Goal: Information Seeking & Learning: Learn about a topic

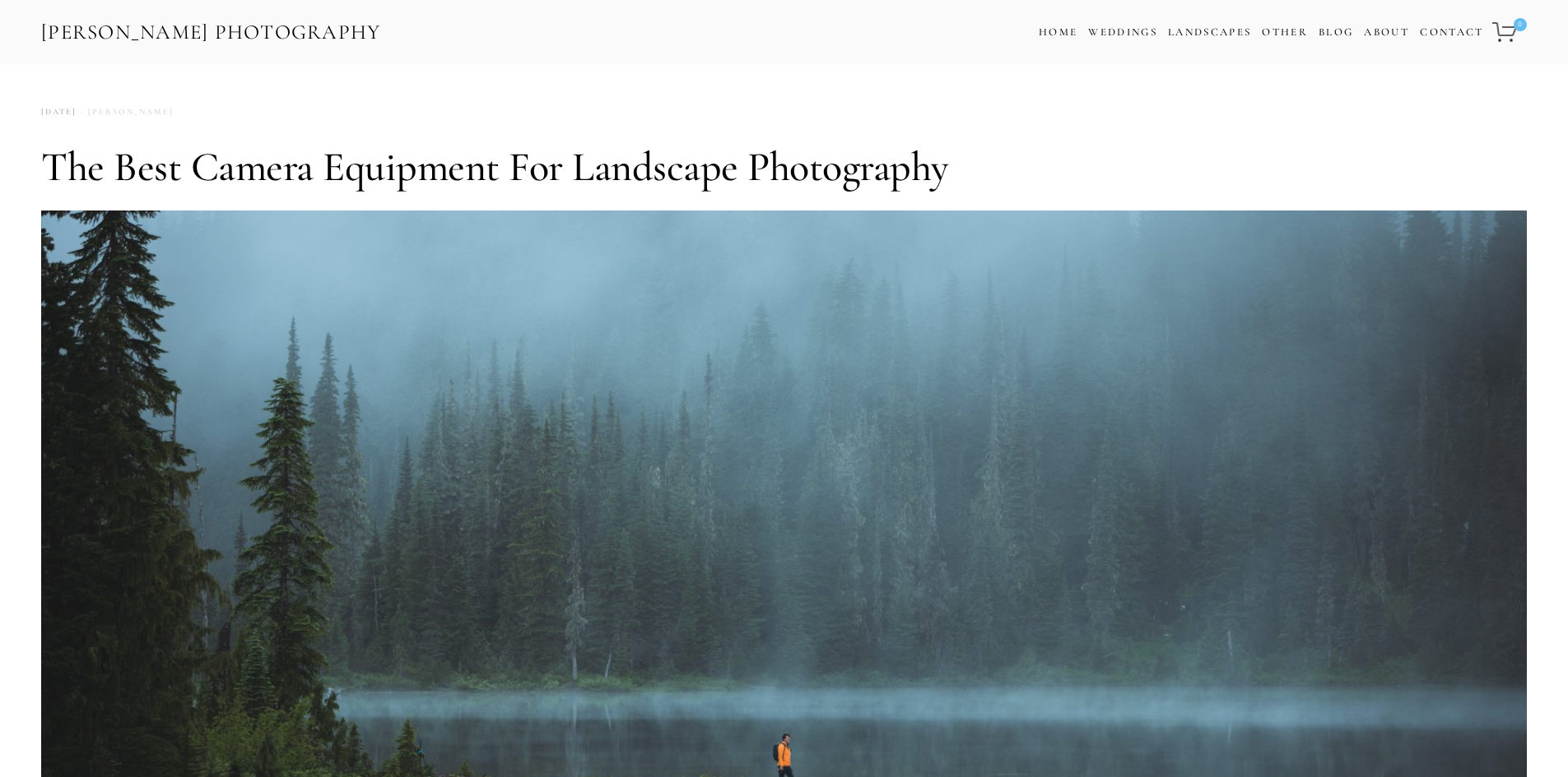
click at [173, 112] on link "[PERSON_NAME]" at bounding box center [125, 112] width 97 height 22
click at [173, 108] on link "[PERSON_NAME]" at bounding box center [125, 112] width 97 height 22
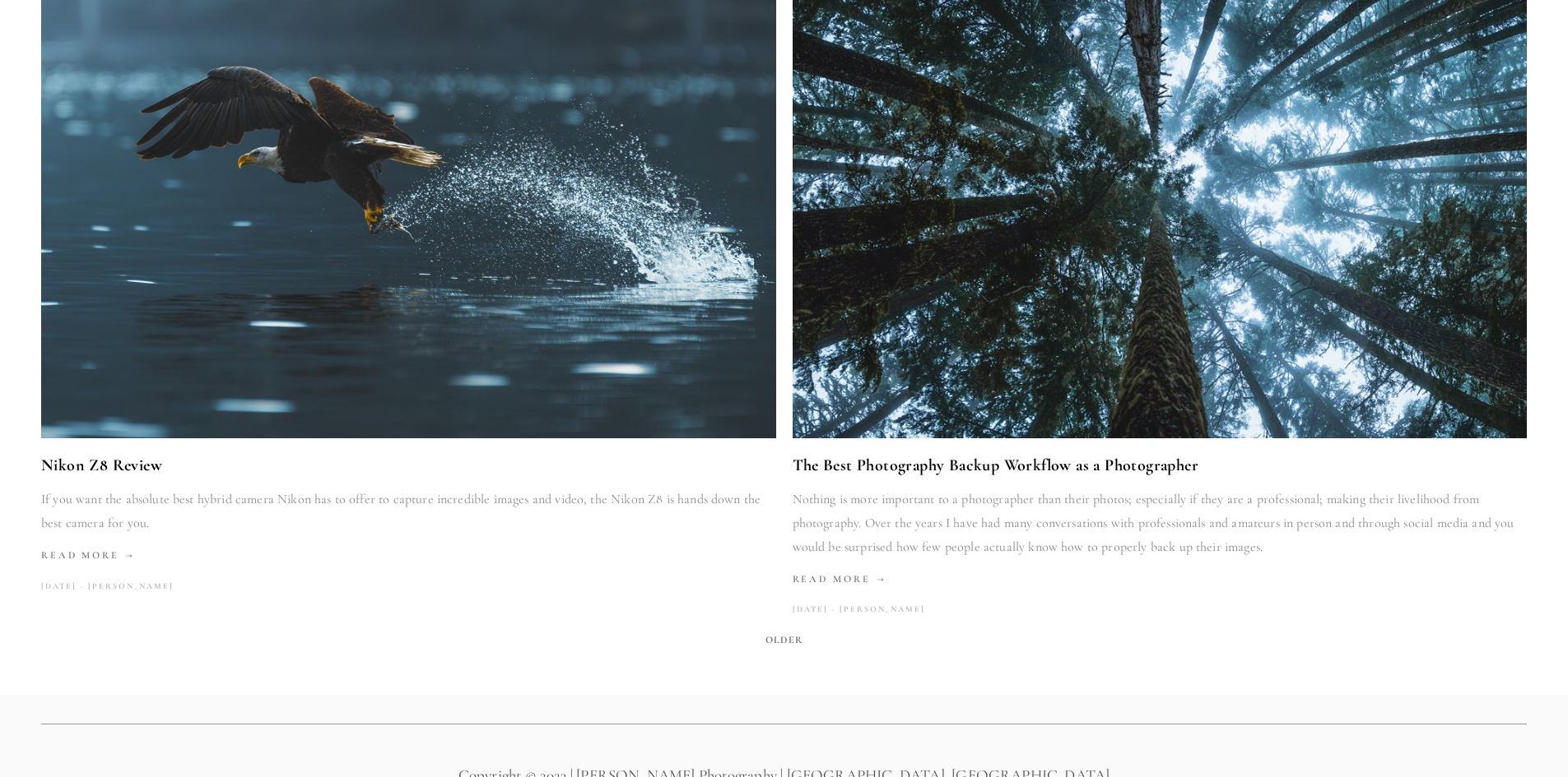
scroll to position [3166, 0]
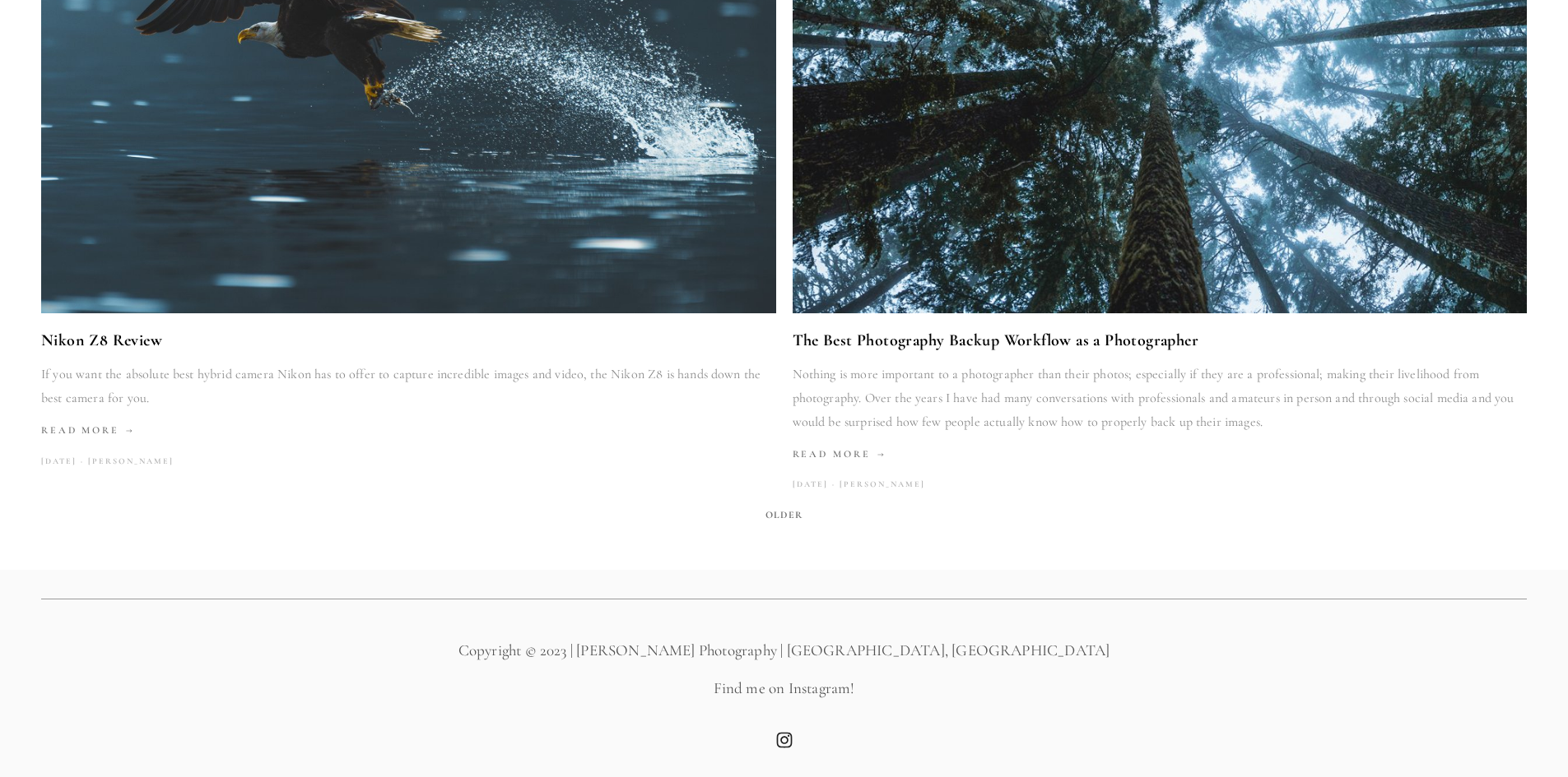
click at [808, 651] on p "Copyright © 2023 | [PERSON_NAME] Photography | [GEOGRAPHIC_DATA], [GEOGRAPHIC_D…" at bounding box center [784, 651] width 1485 height 22
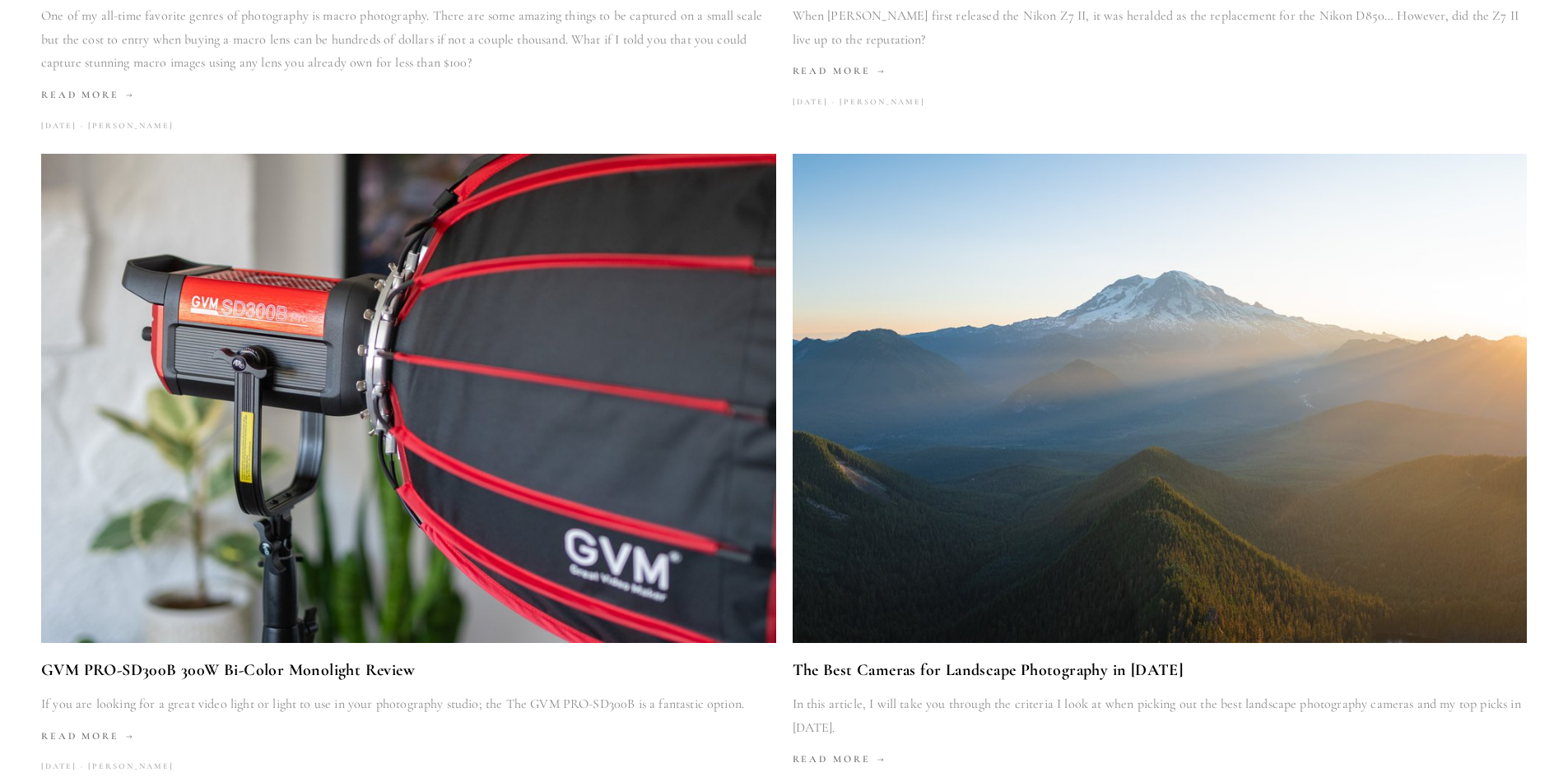
scroll to position [1603, 0]
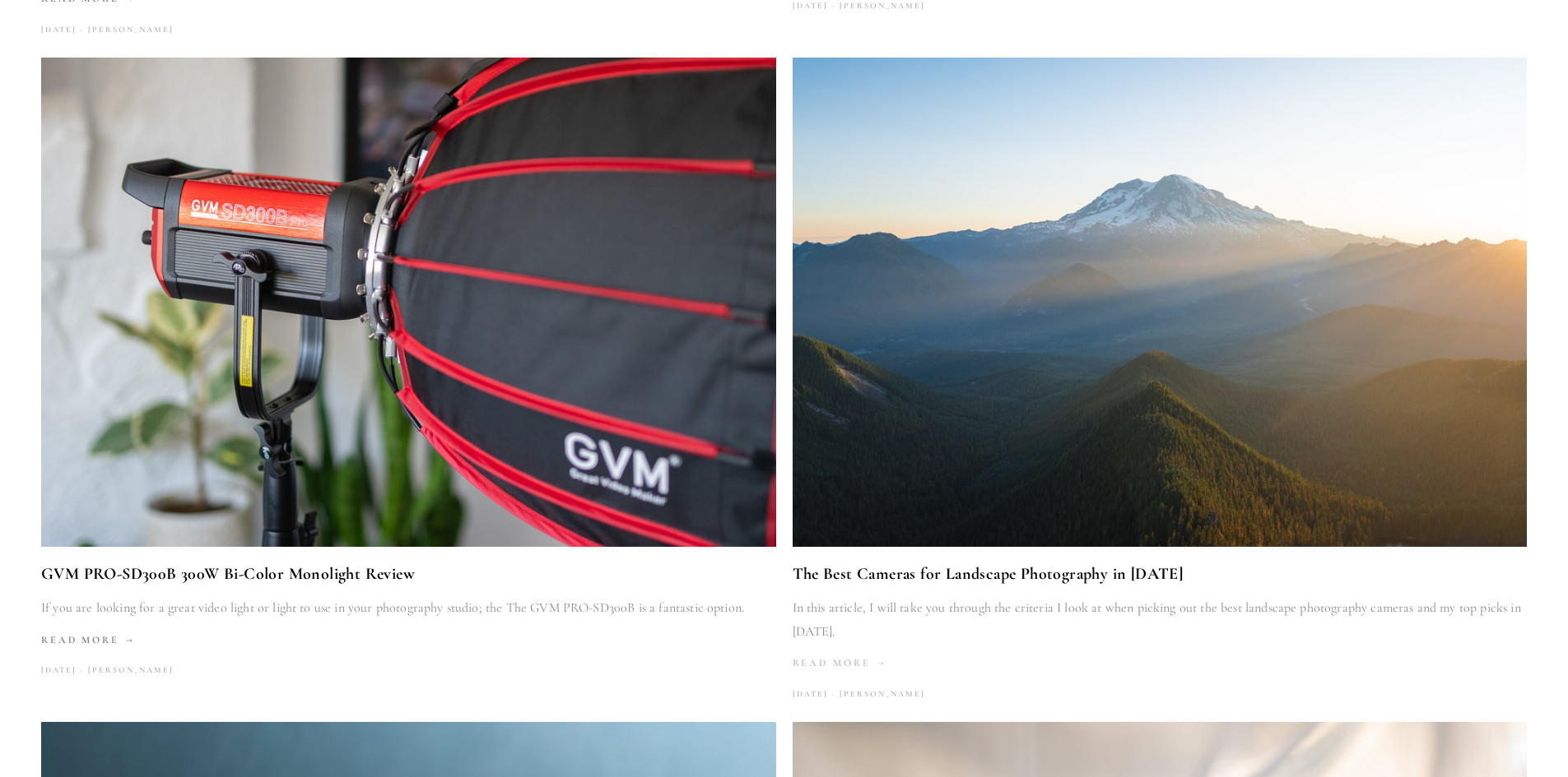
click at [859, 655] on link "Read More" at bounding box center [1160, 663] width 735 height 24
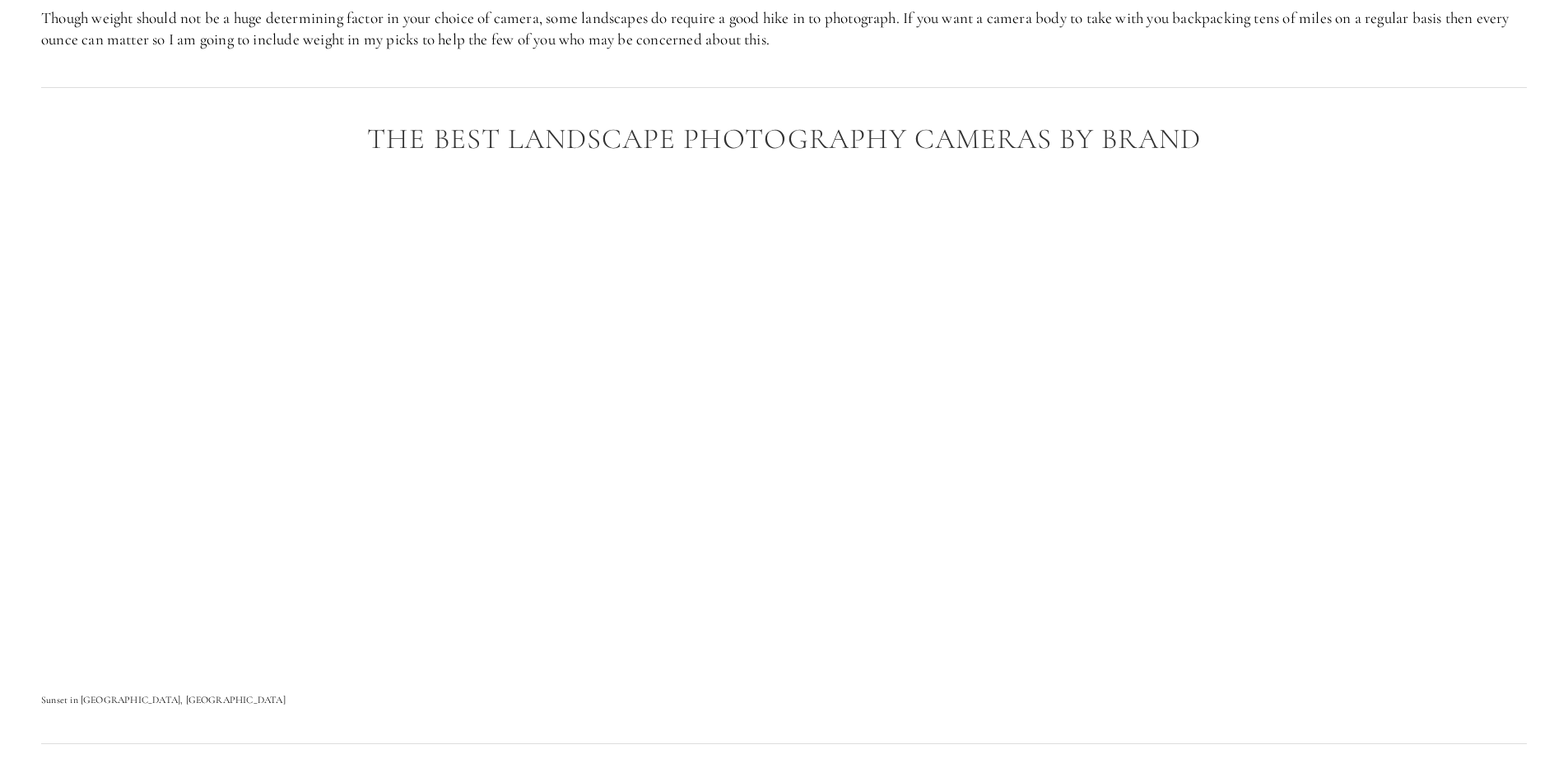
scroll to position [2221, 0]
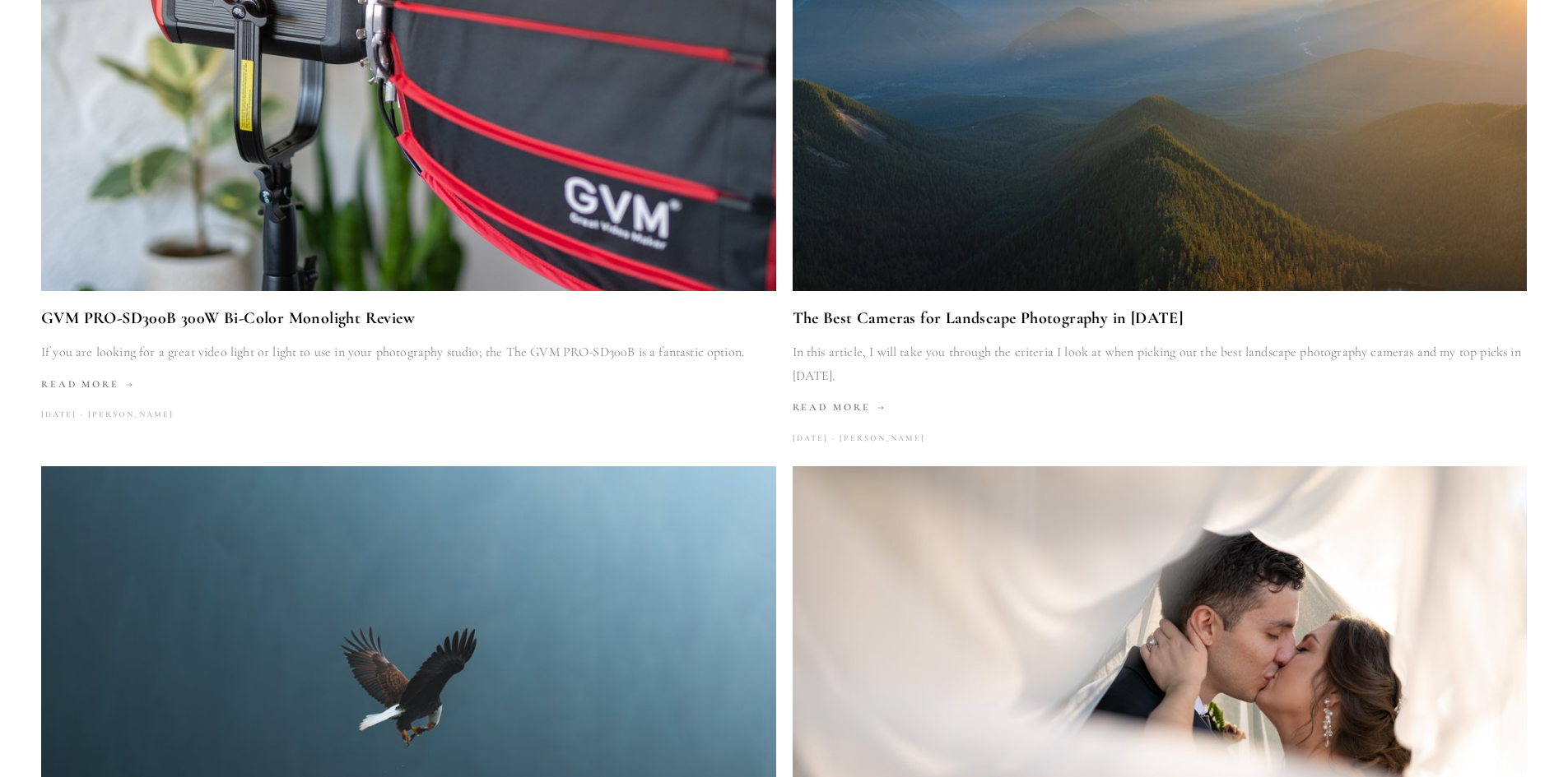
scroll to position [1932, 0]
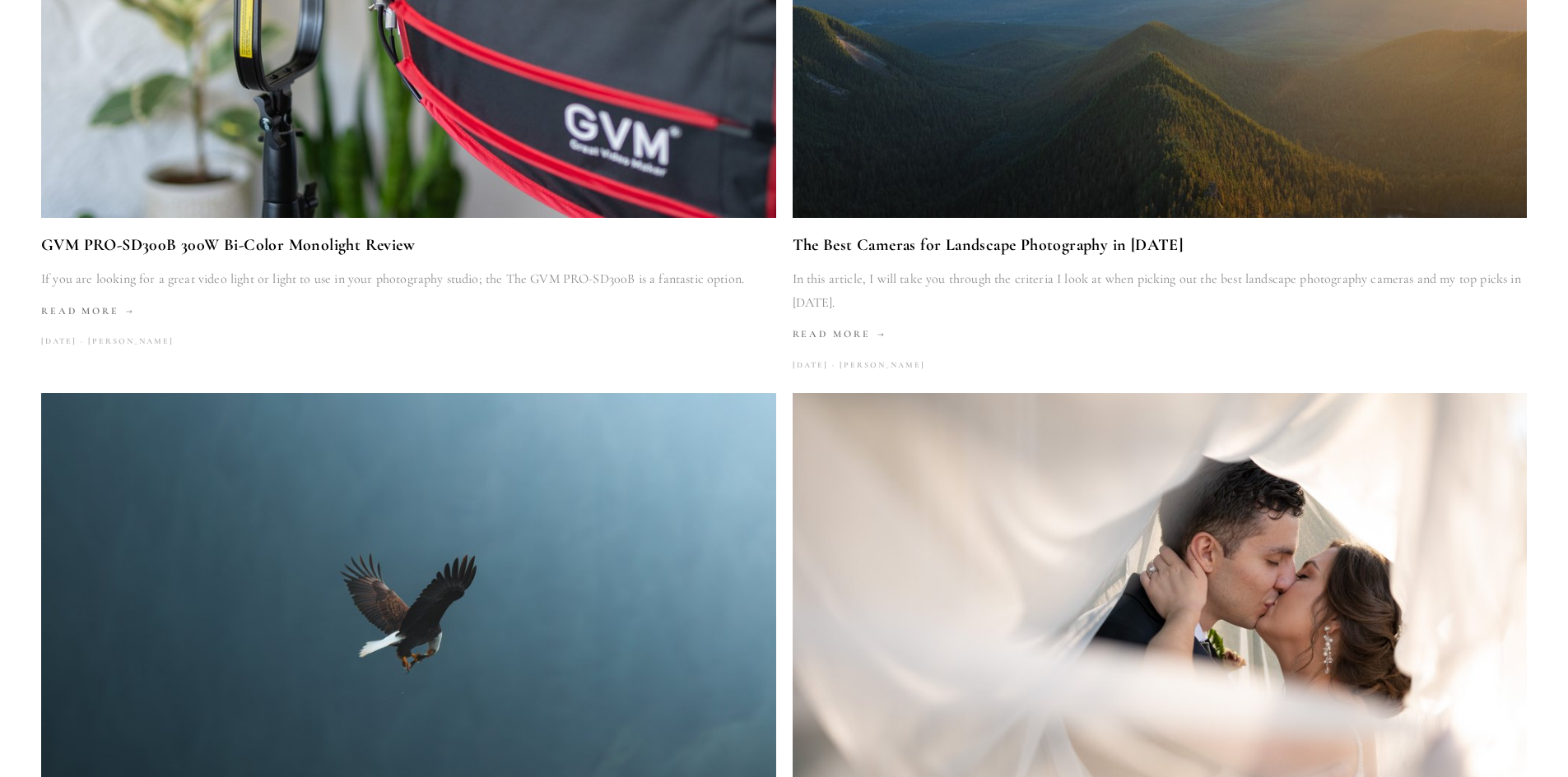
click at [1025, 244] on link "The Best Cameras for Landscape Photography in [DATE]" at bounding box center [1160, 244] width 735 height 28
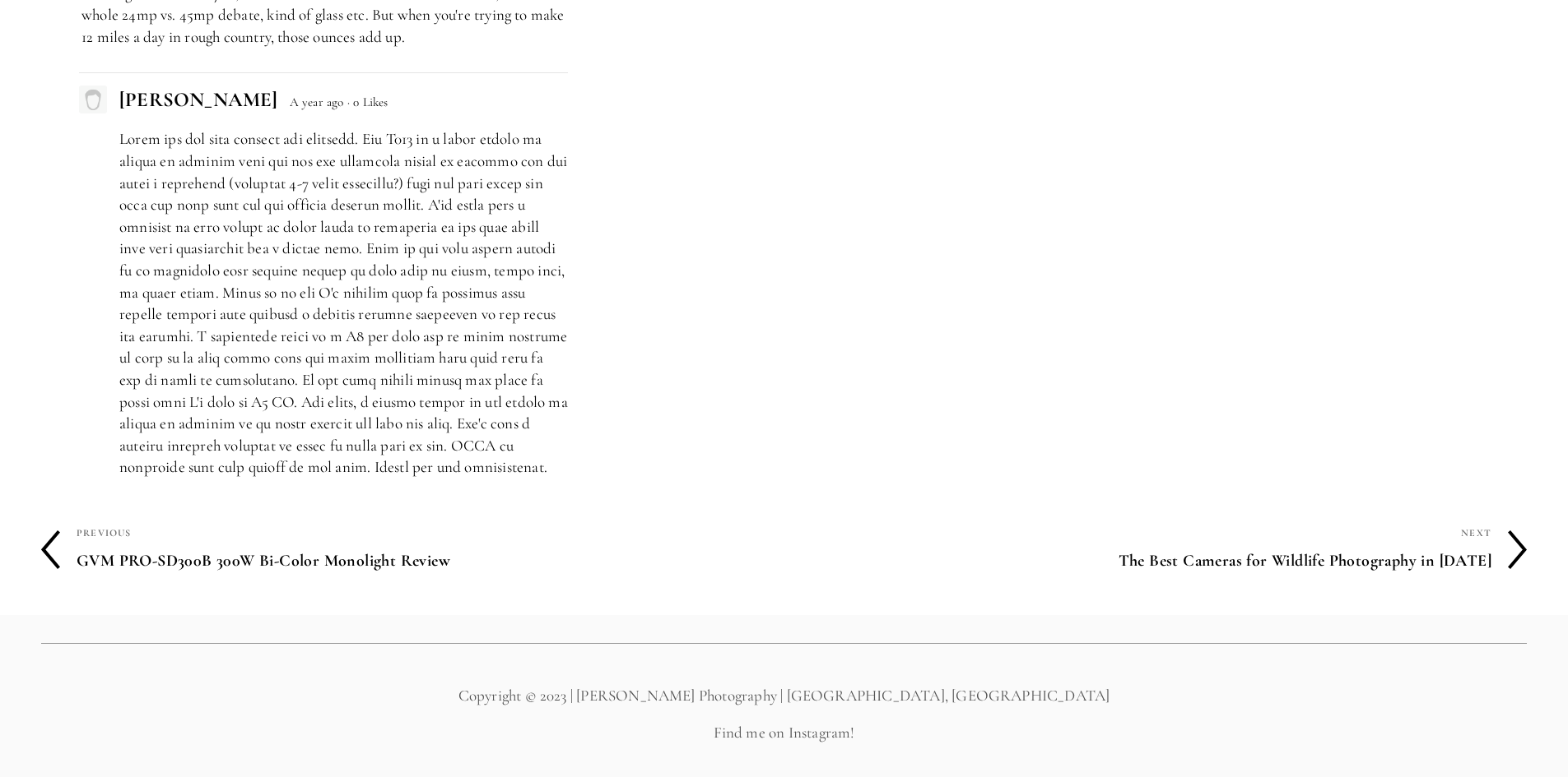
scroll to position [7964, 0]
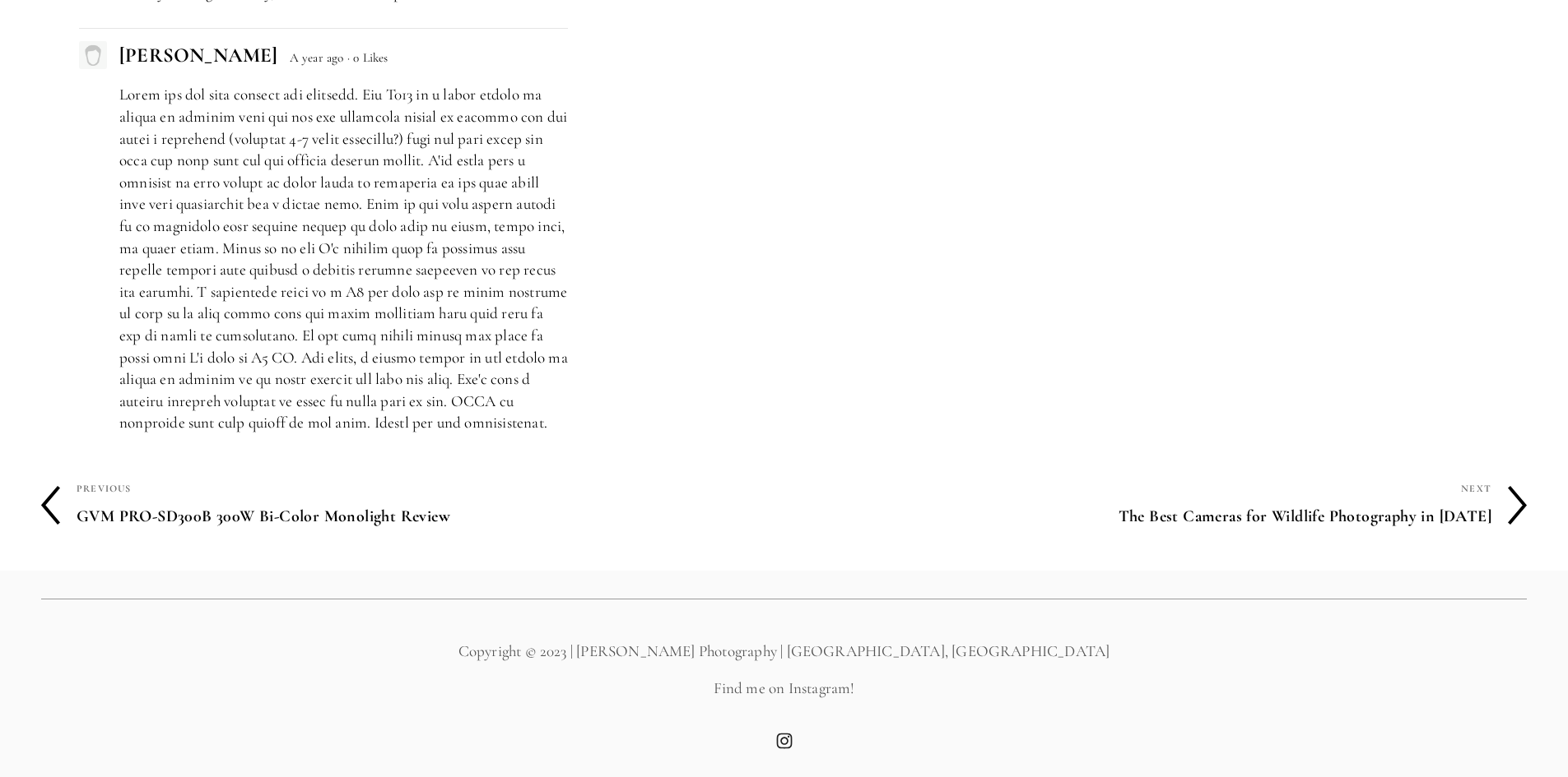
click at [1252, 518] on h4 "The Best Cameras for Wildlife Photography in [DATE]" at bounding box center [1138, 517] width 708 height 35
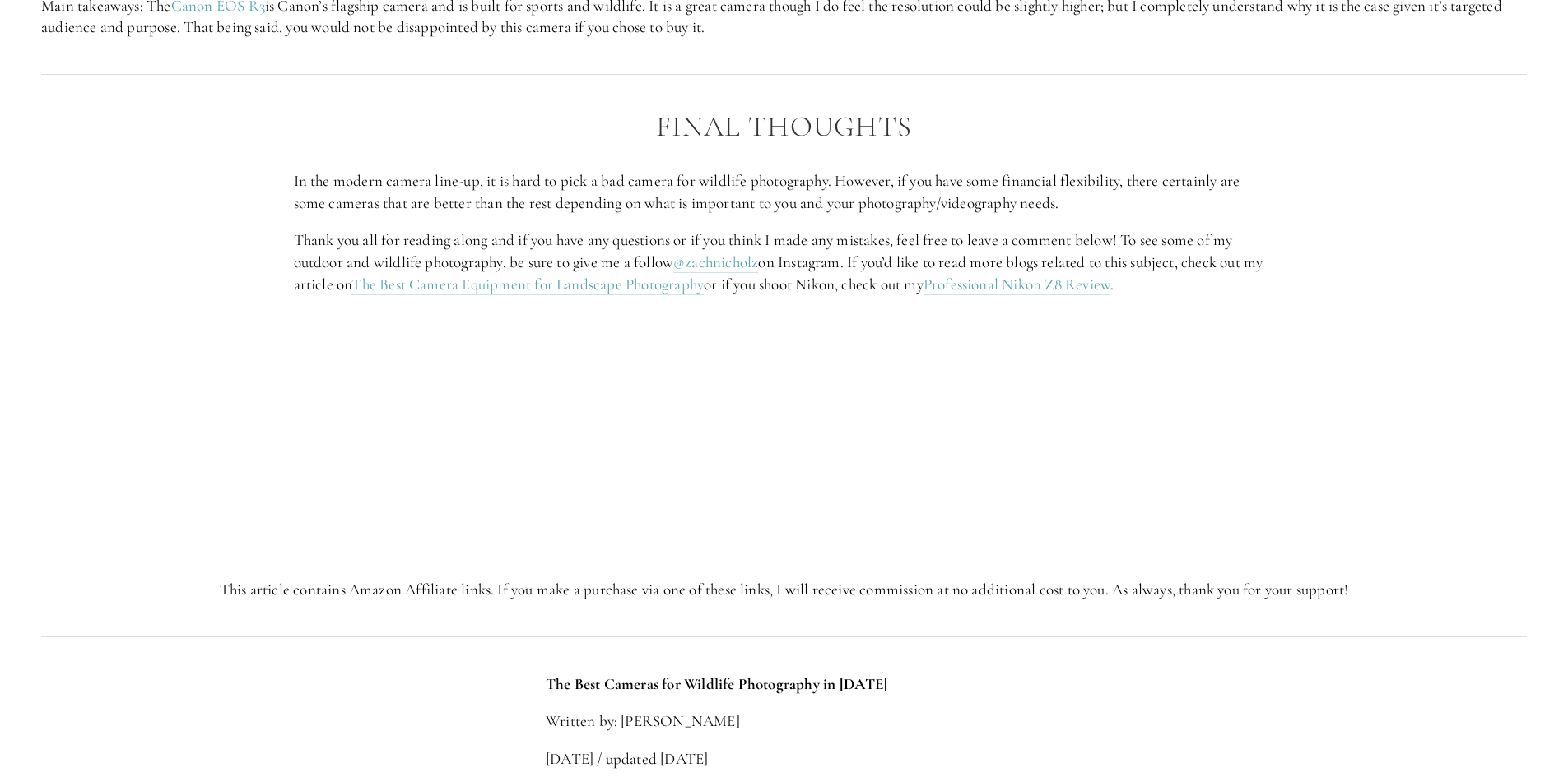
scroll to position [7074, 0]
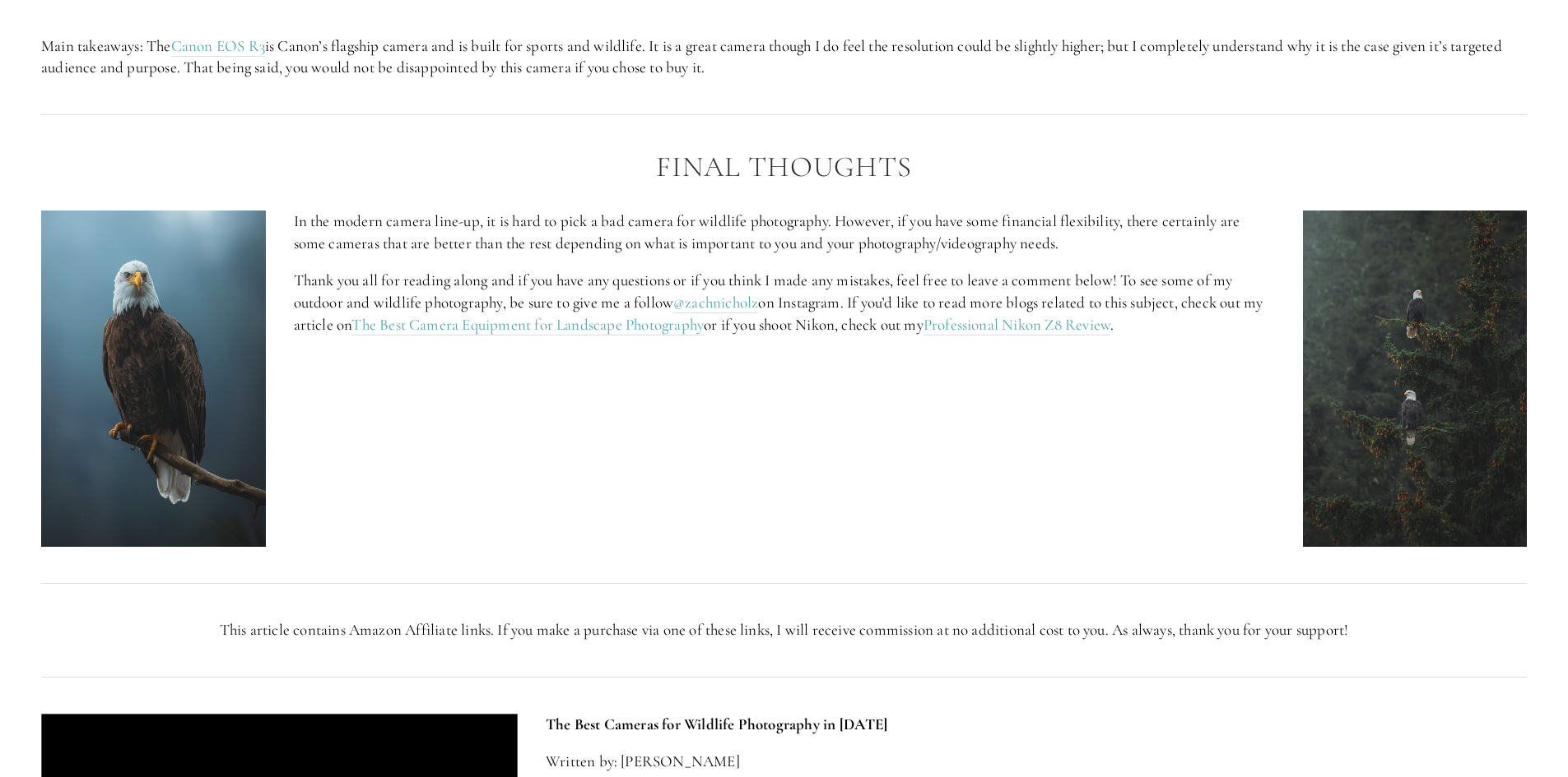
click at [198, 414] on img at bounding box center [153, 379] width 225 height 336
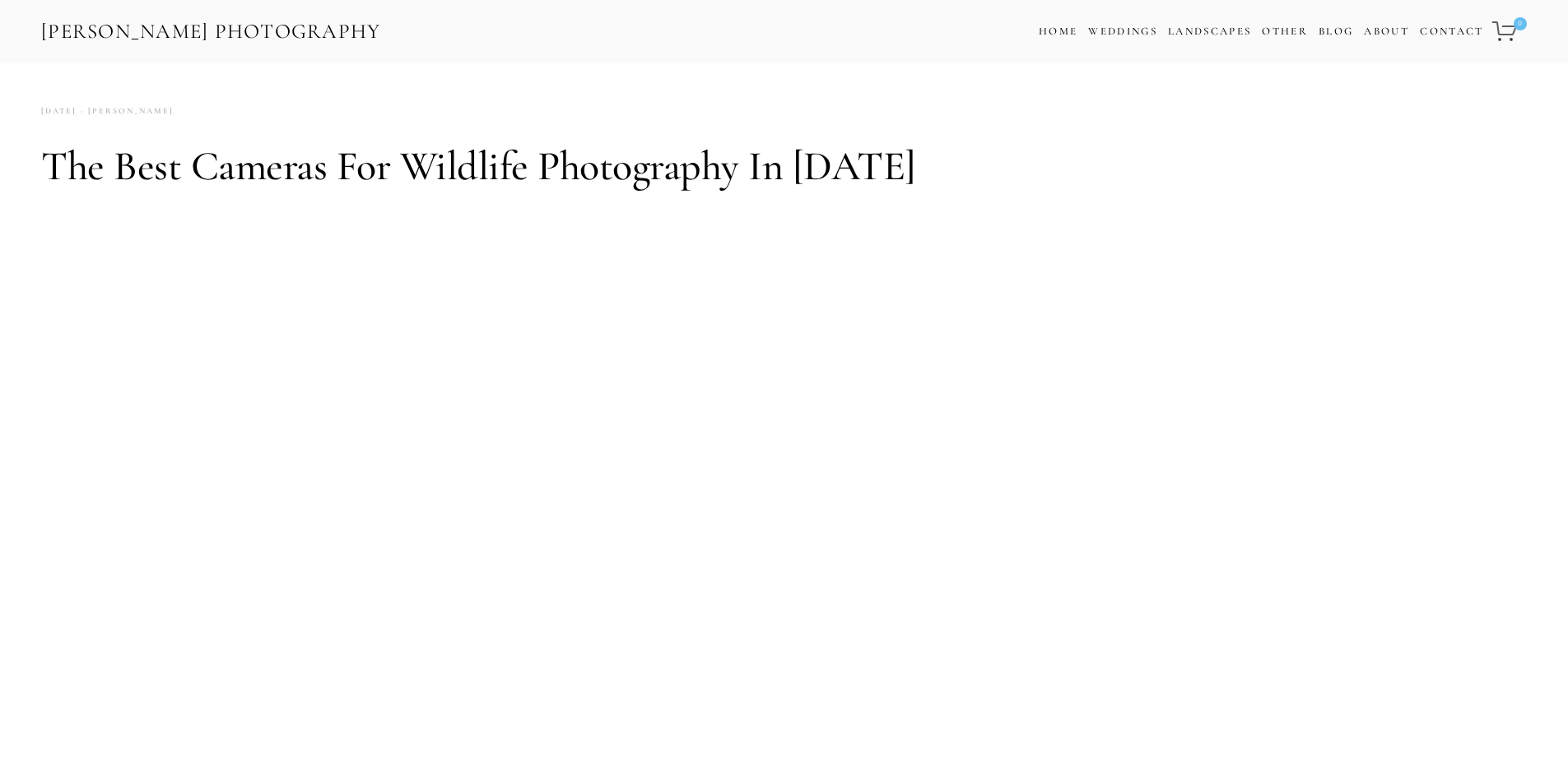
scroll to position [0, 0]
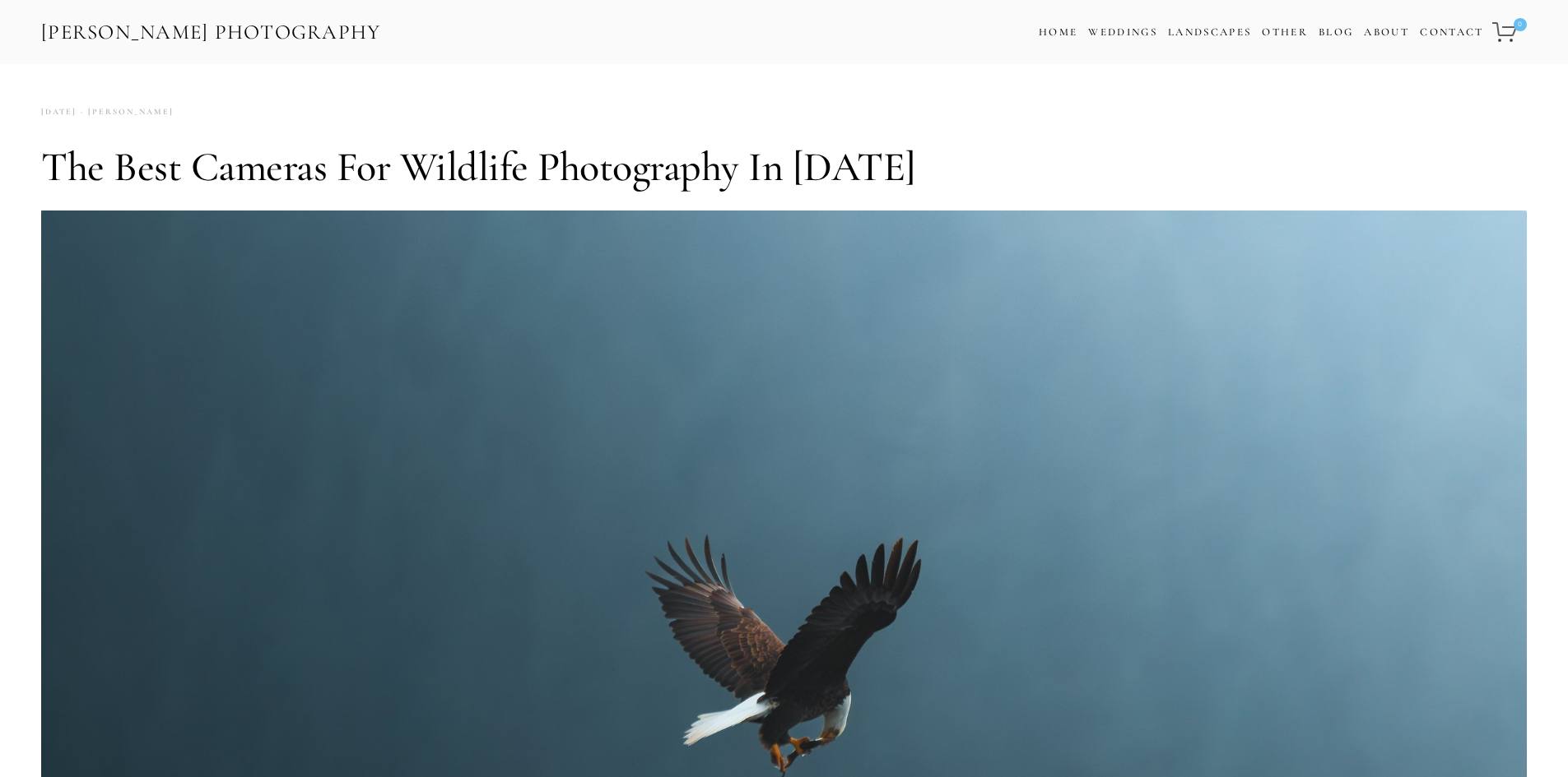
click at [149, 38] on link "[PERSON_NAME] Photography" at bounding box center [211, 33] width 343 height 37
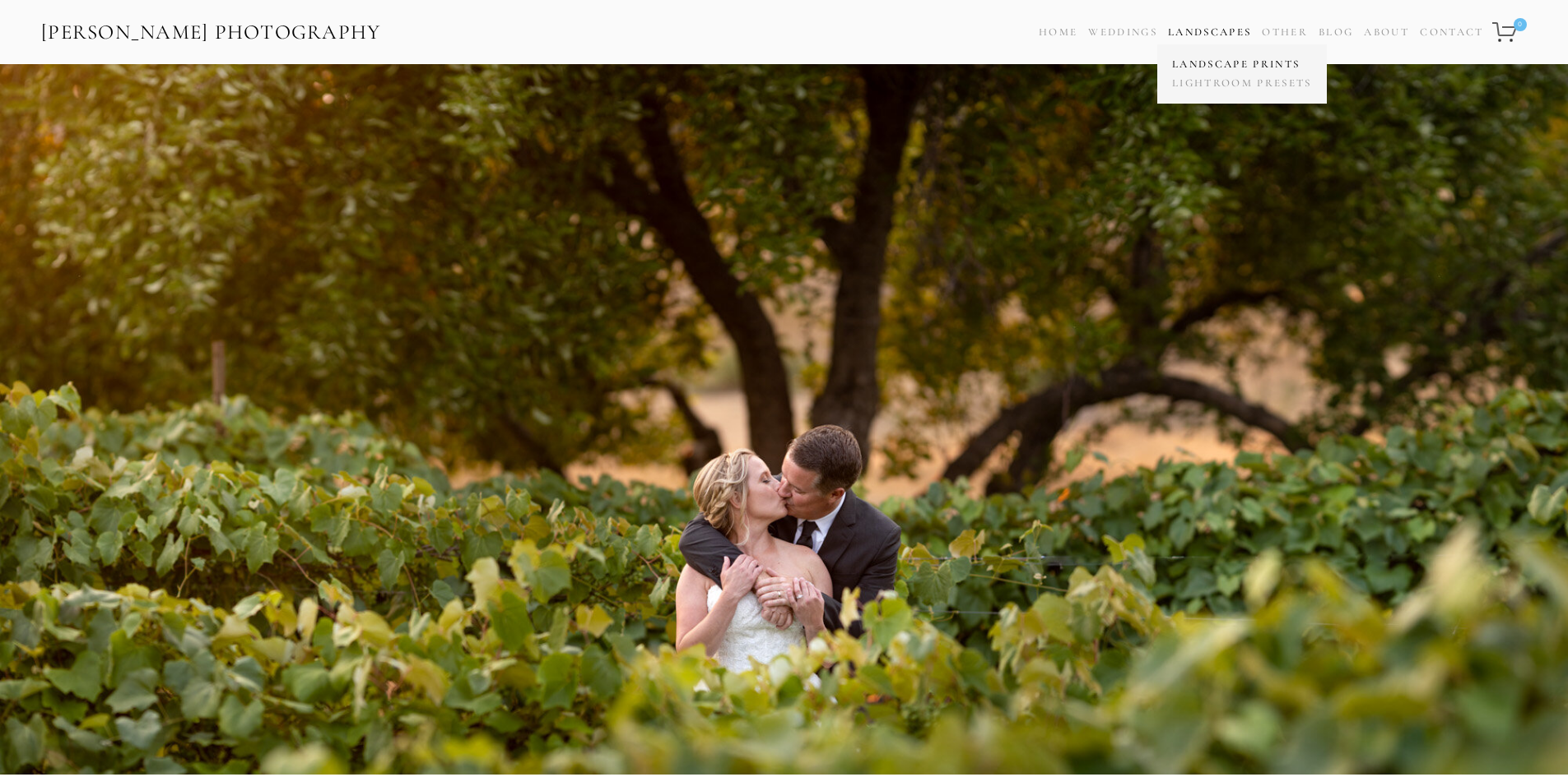
click at [1210, 61] on link "Landscape Prints" at bounding box center [1242, 64] width 149 height 19
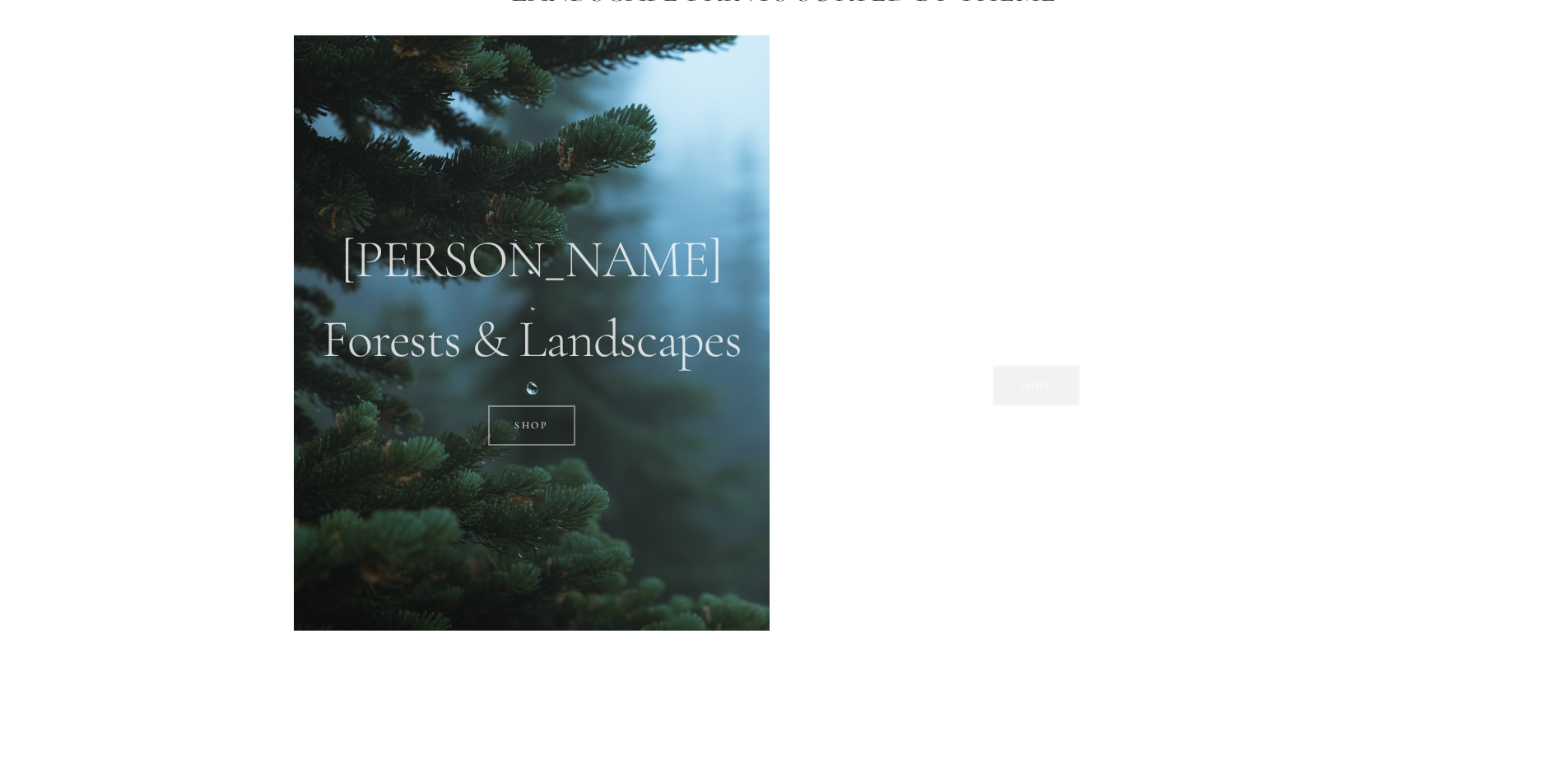
scroll to position [1398, 0]
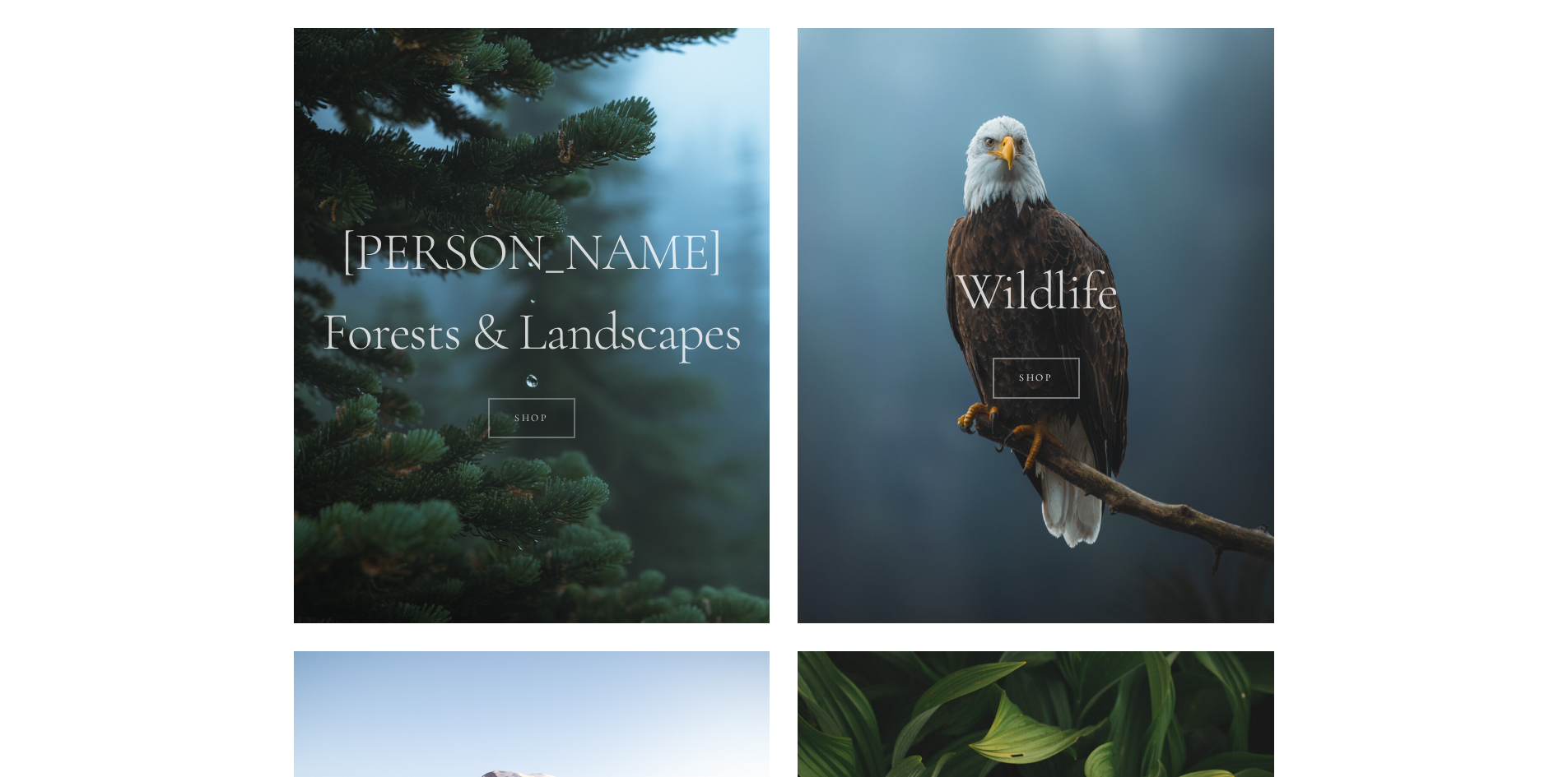
click at [535, 424] on link "SHOP" at bounding box center [532, 419] width 88 height 41
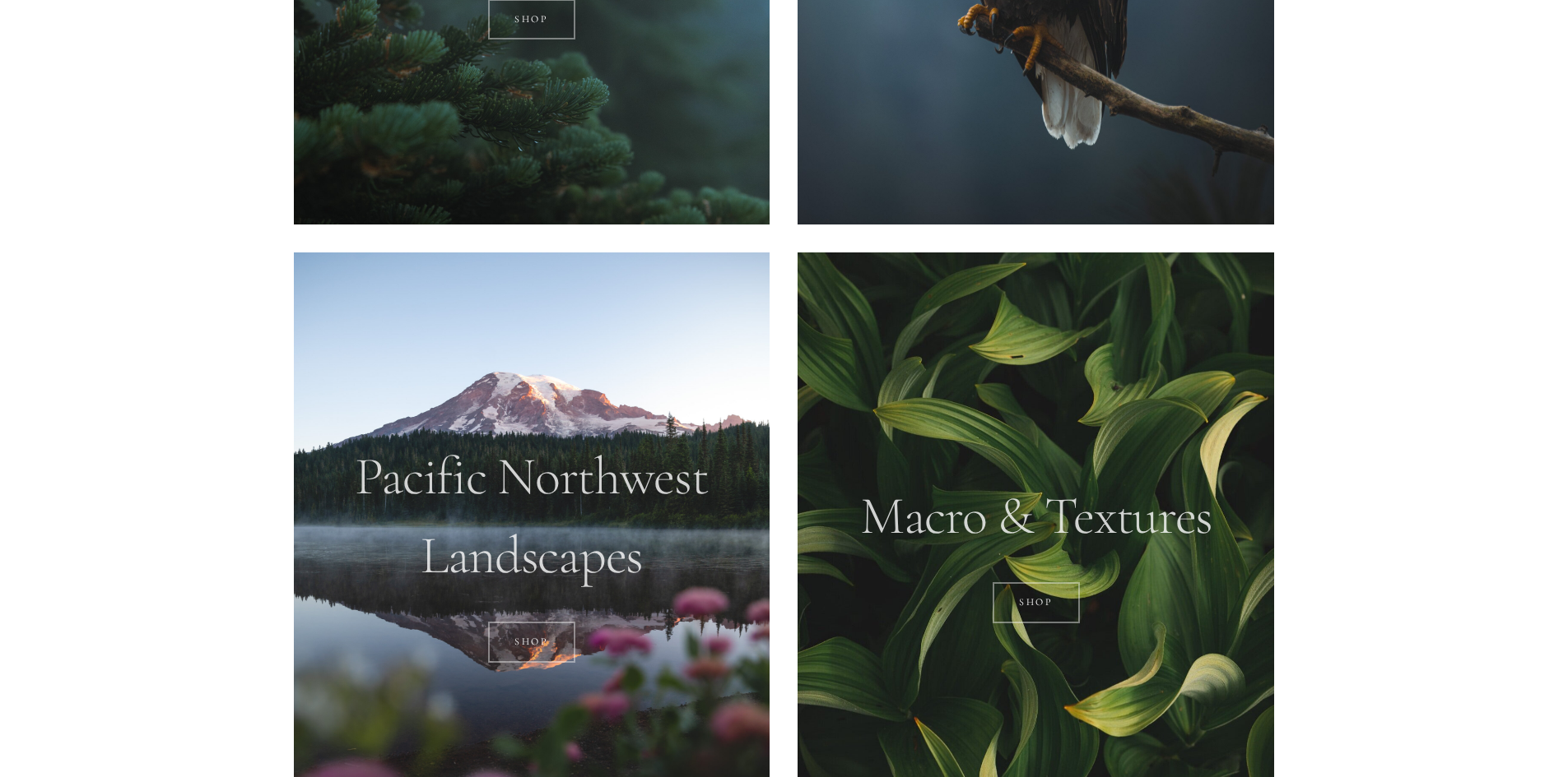
scroll to position [1810, 0]
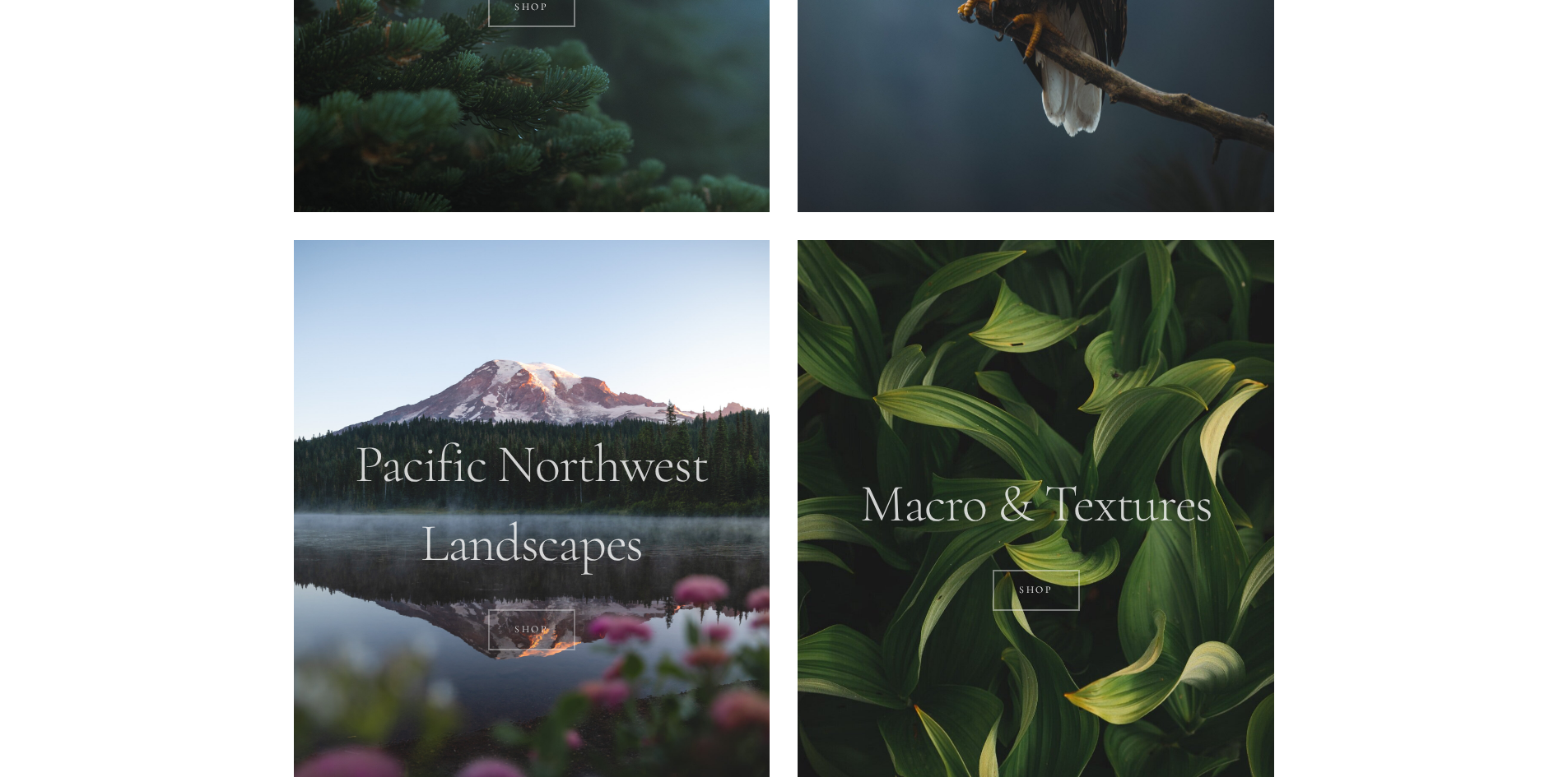
click at [535, 632] on link "SHOP" at bounding box center [532, 630] width 88 height 41
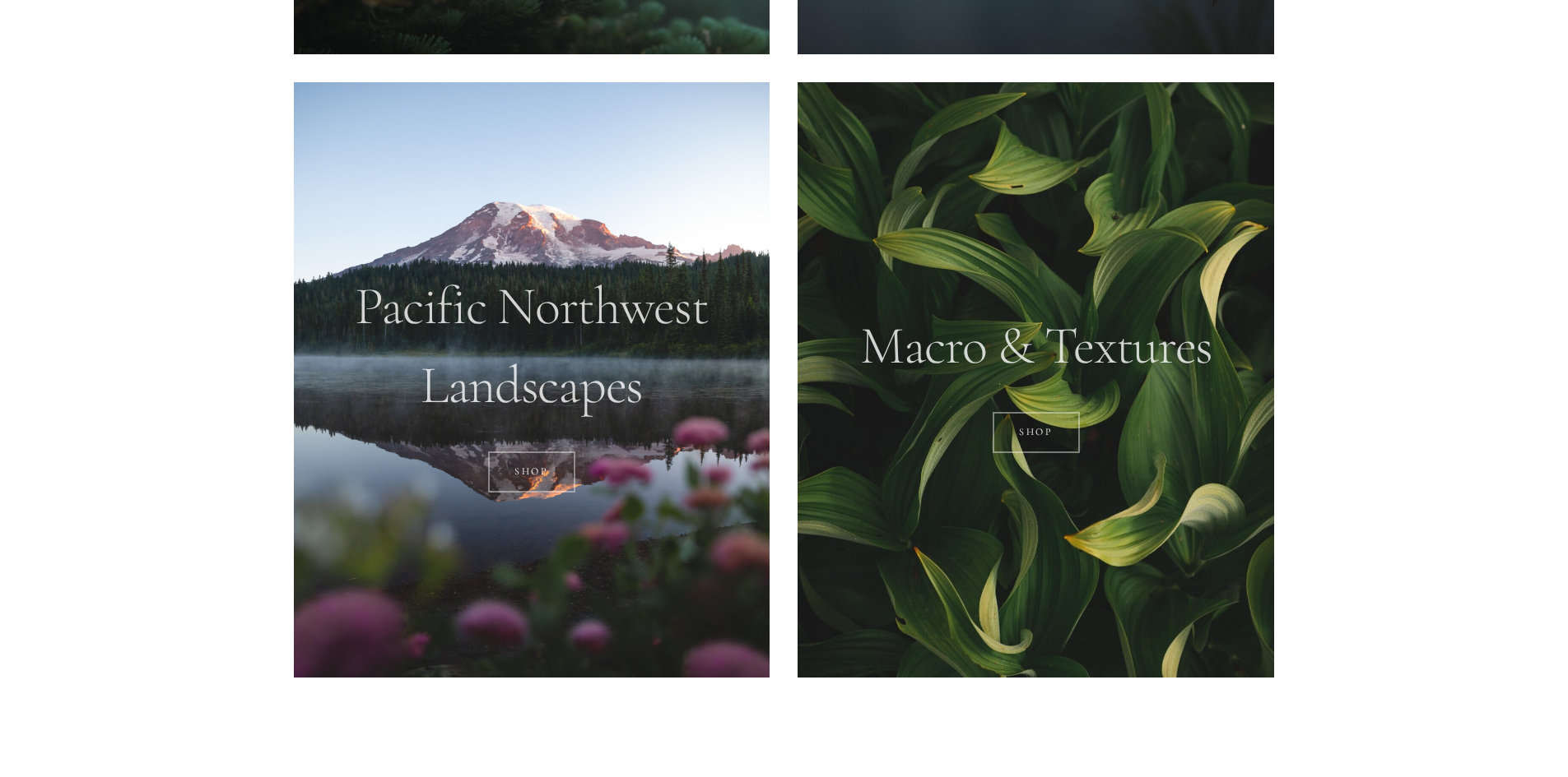
scroll to position [1975, 0]
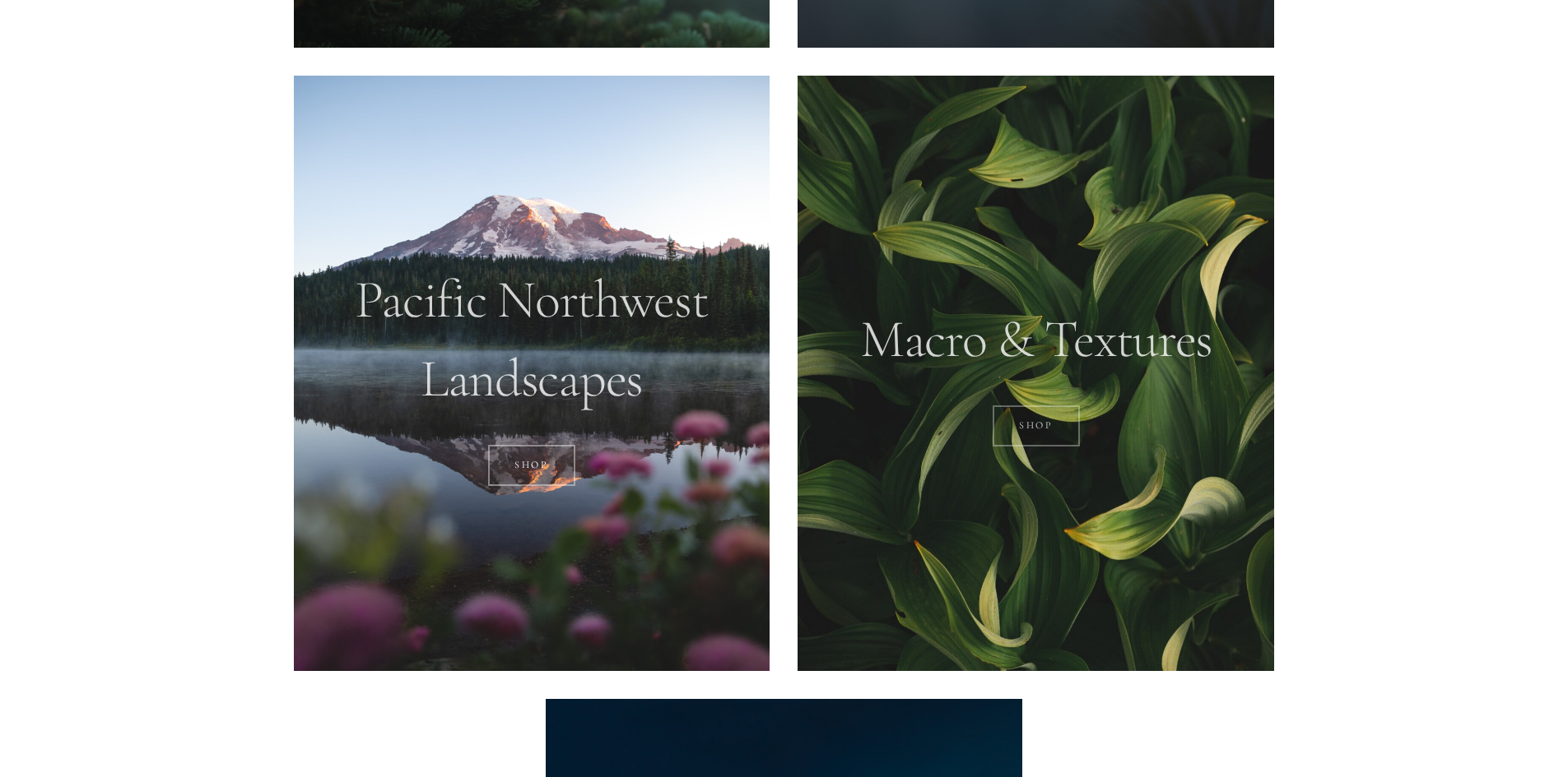
click at [1025, 424] on link "Shop" at bounding box center [1036, 426] width 88 height 41
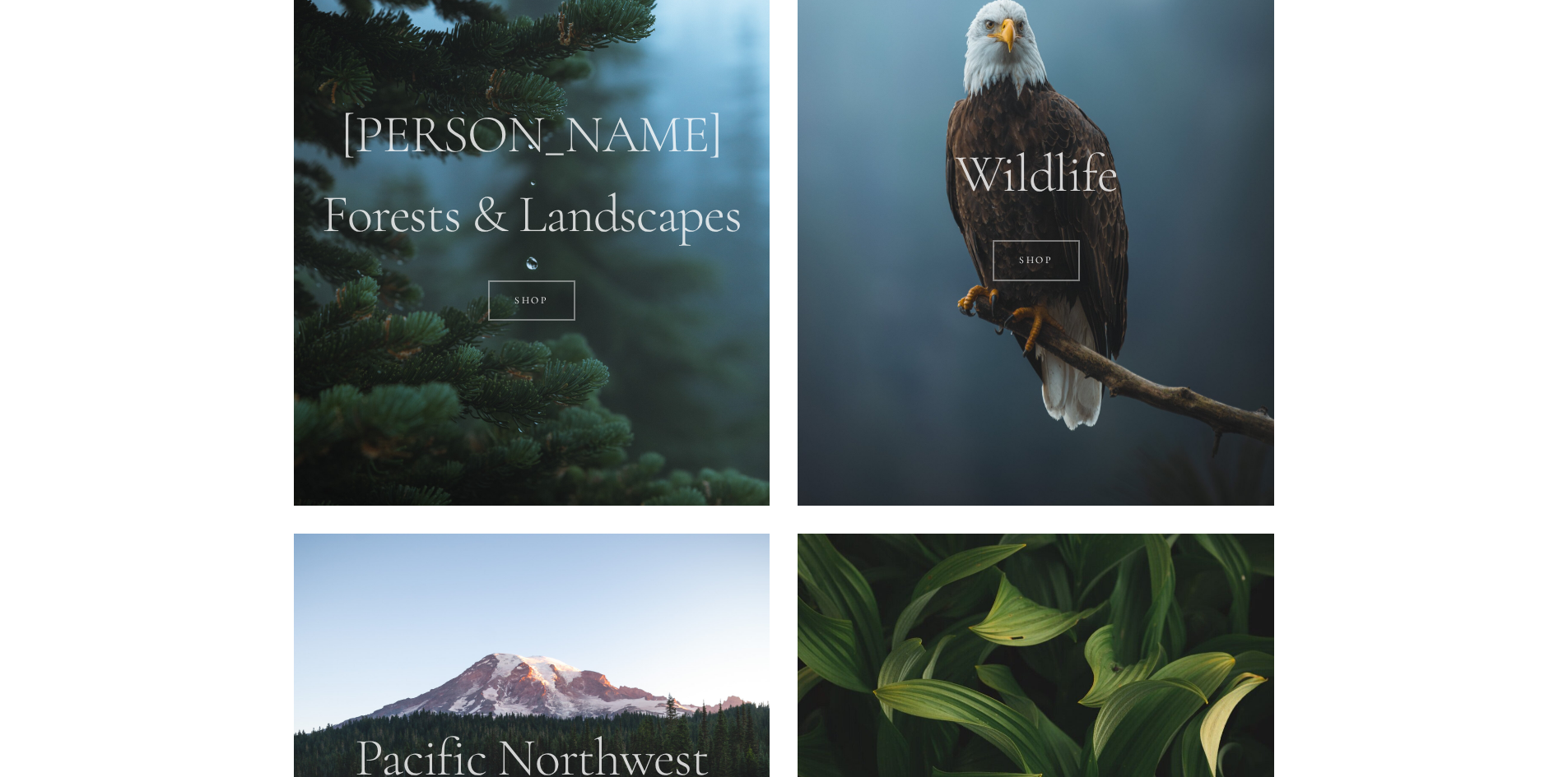
scroll to position [1398, 0]
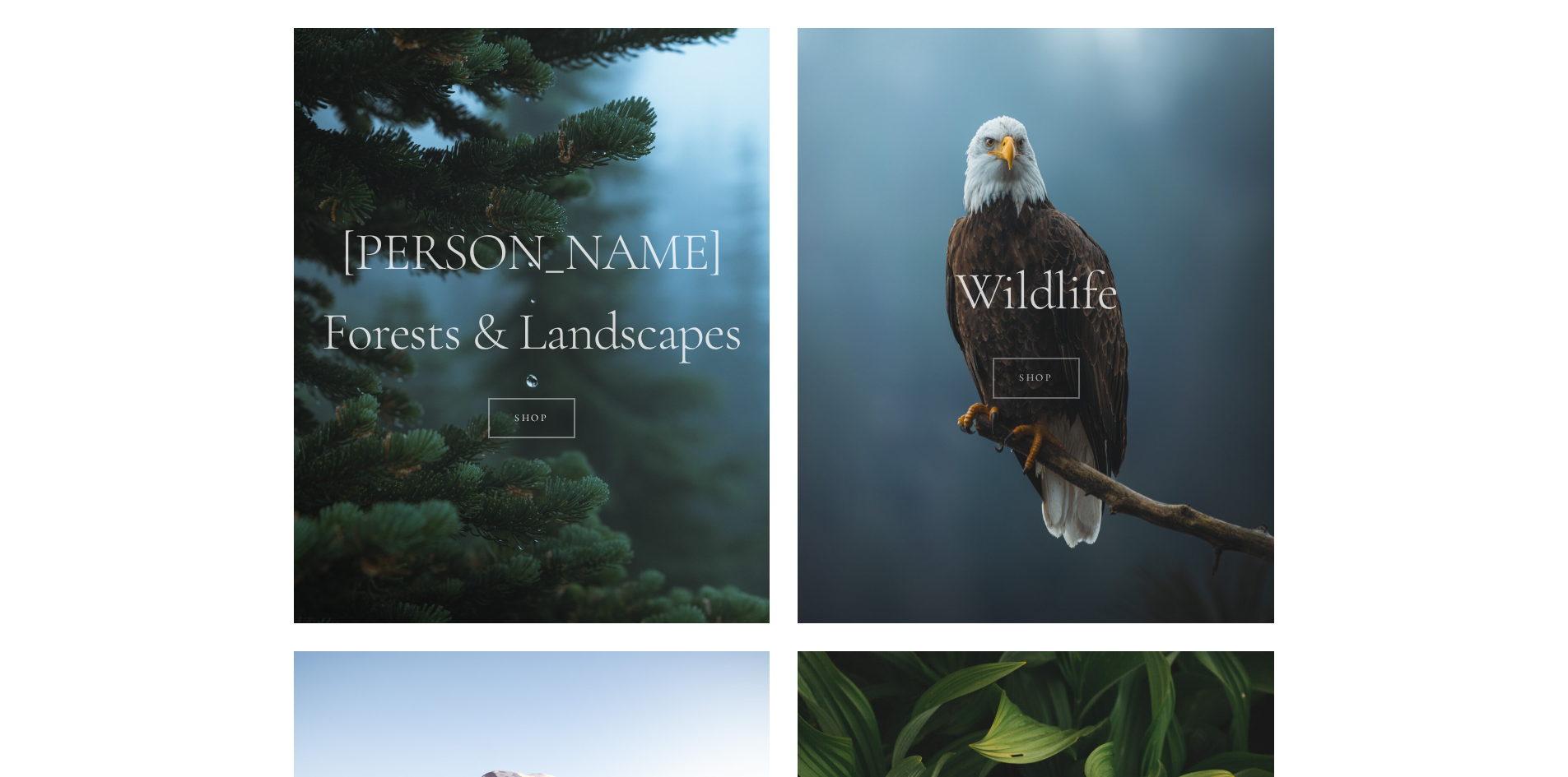
click at [1058, 375] on link "SHOP" at bounding box center [1036, 378] width 88 height 41
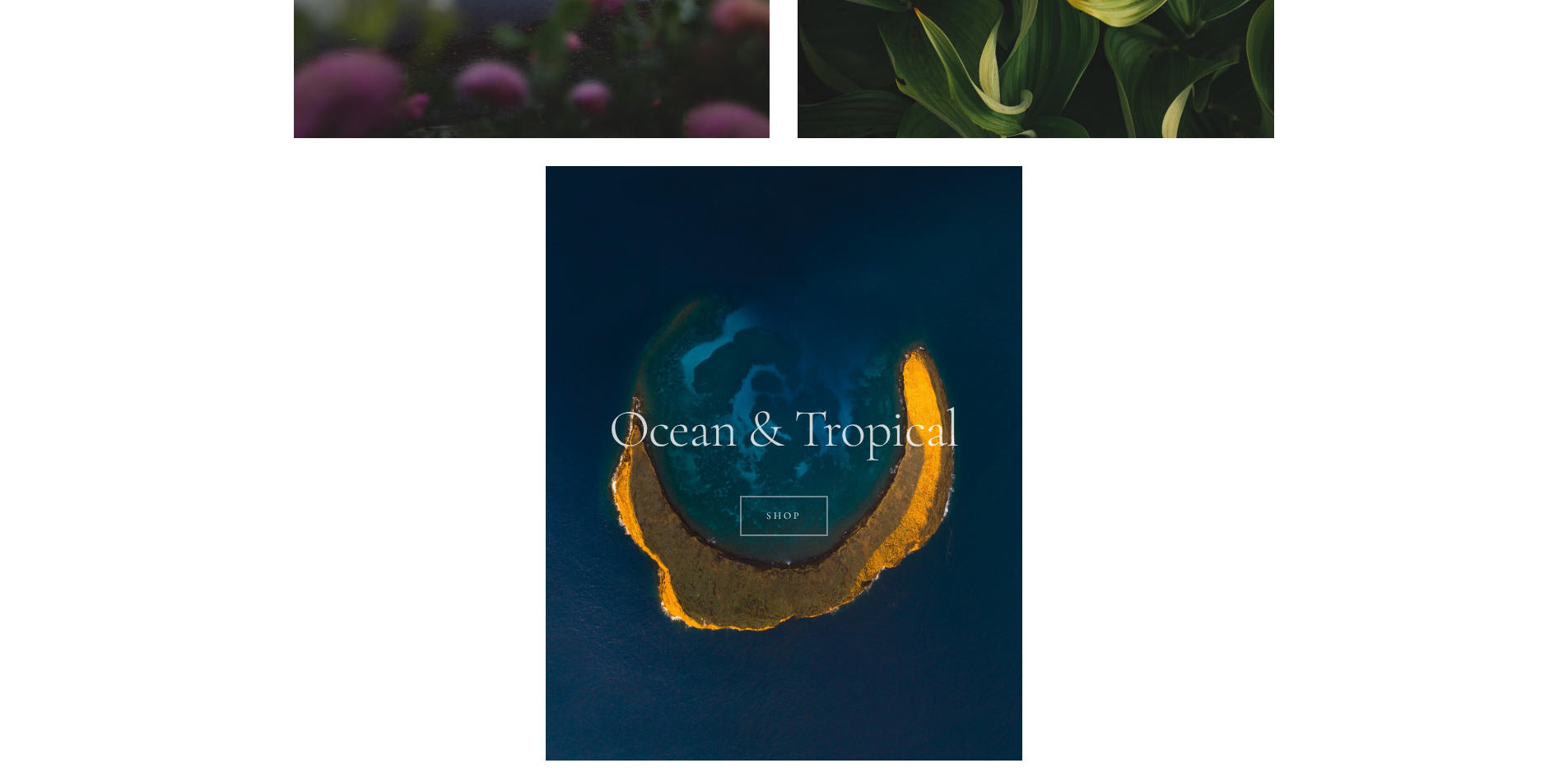
scroll to position [2550, 0]
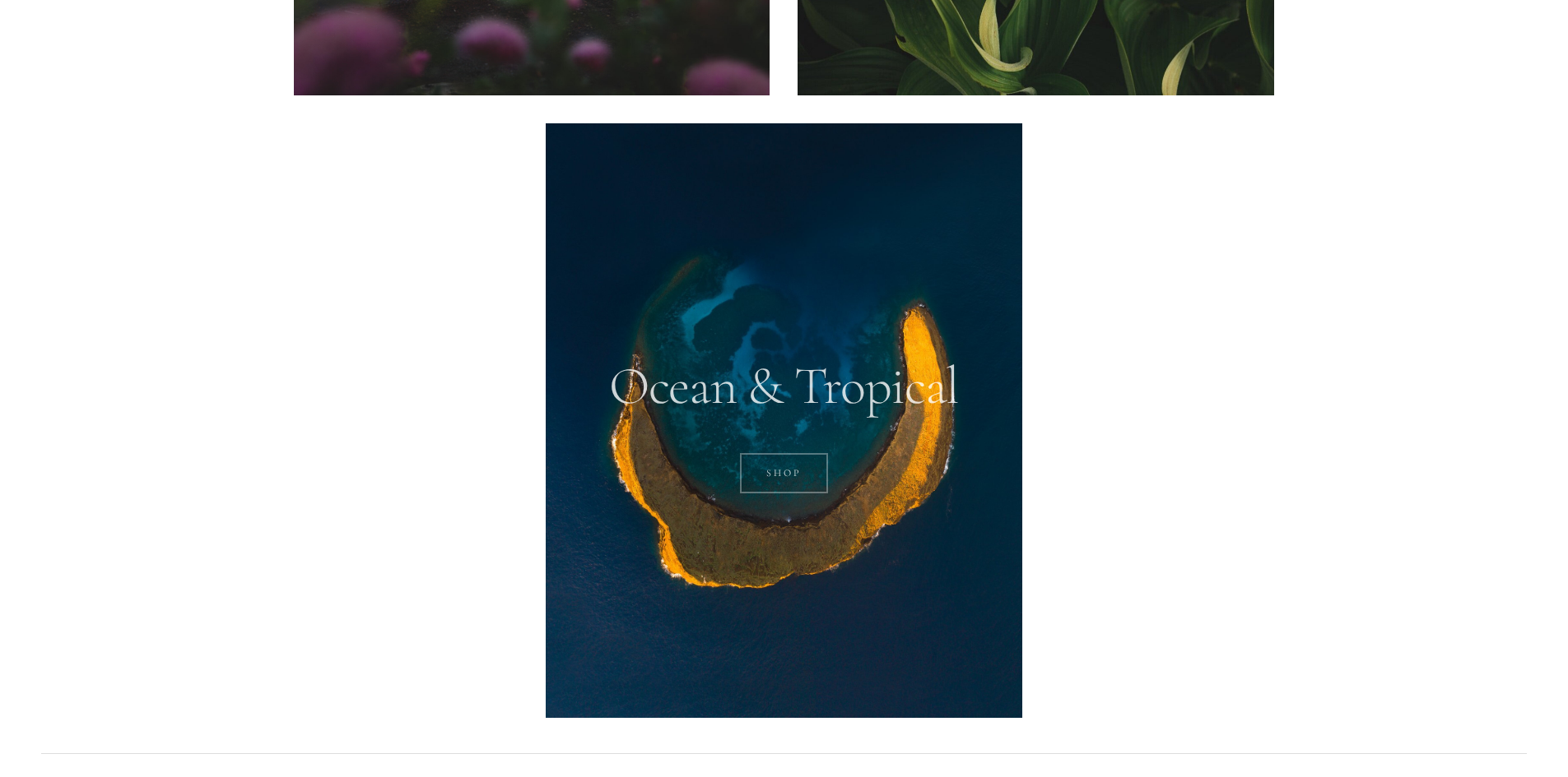
click at [776, 472] on link "SHOP" at bounding box center [784, 474] width 88 height 41
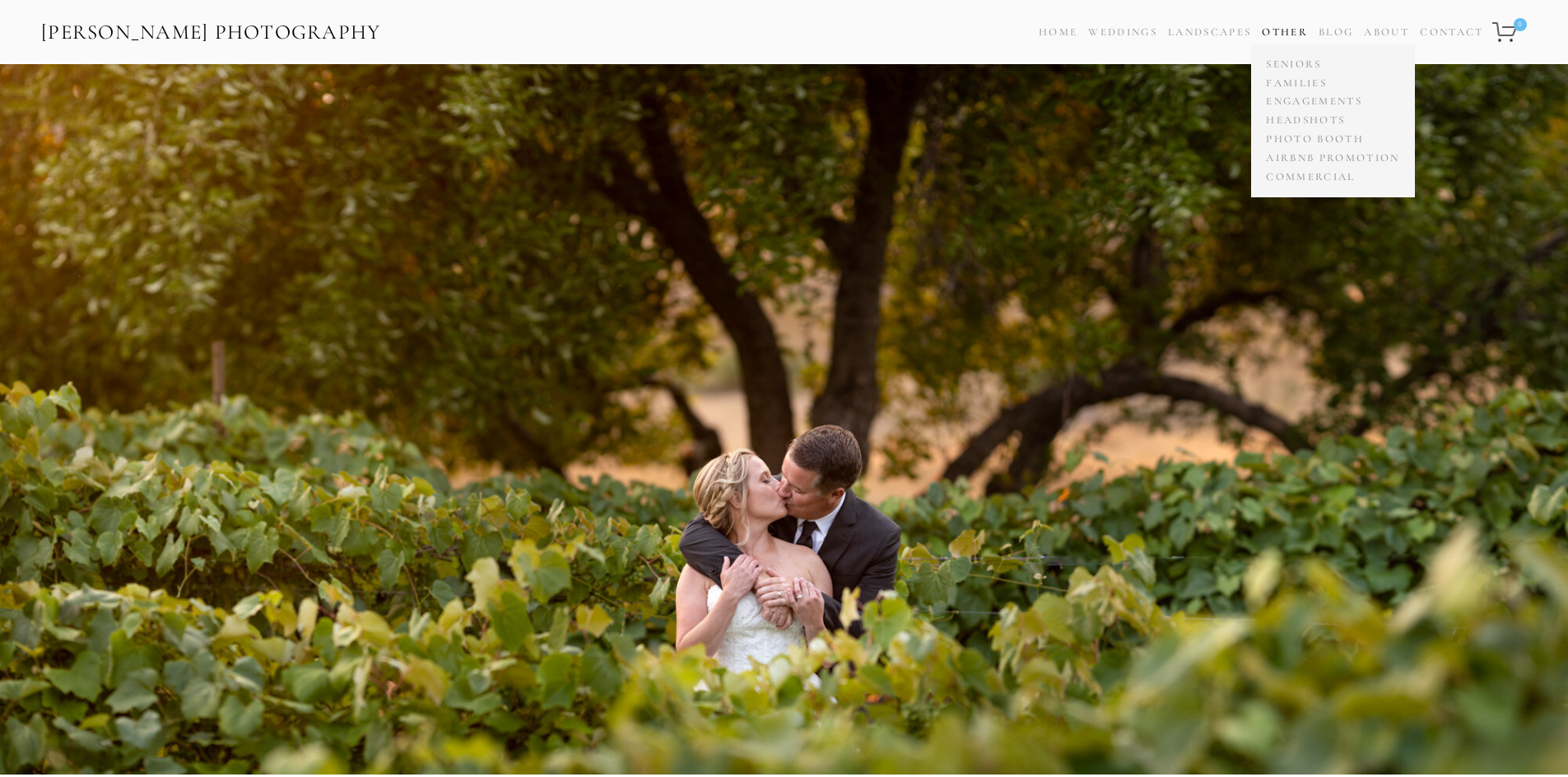
click at [1291, 35] on link "Other" at bounding box center [1284, 32] width 46 height 13
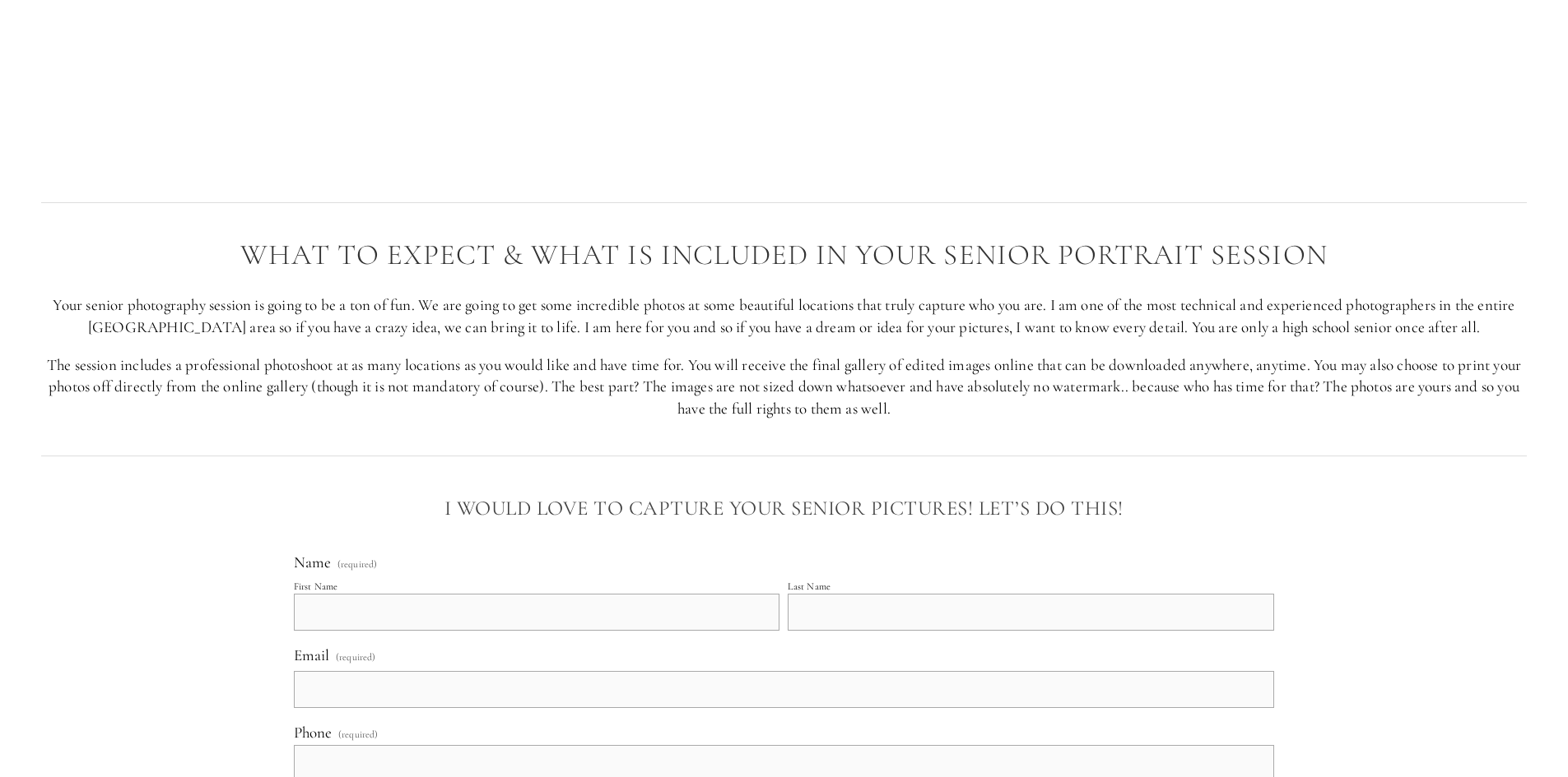
scroll to position [4689, 0]
